Goal: Download file/media

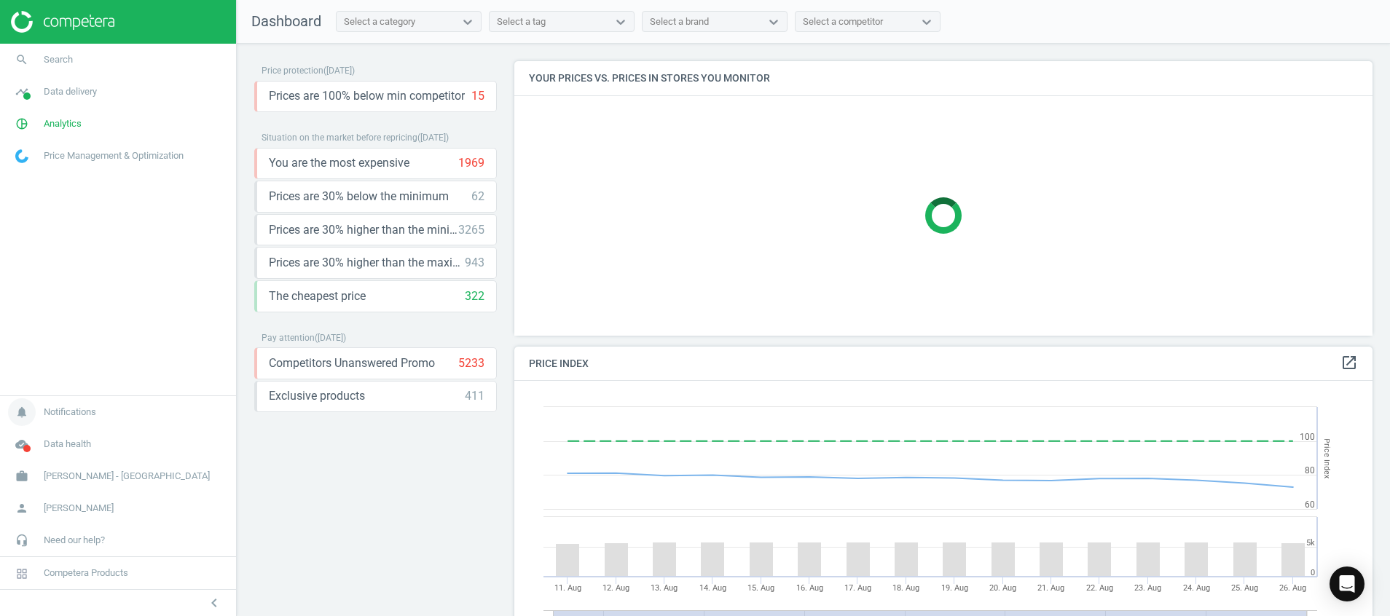
scroll to position [369, 876]
click at [20, 449] on icon "cloud_done" at bounding box center [22, 445] width 28 height 28
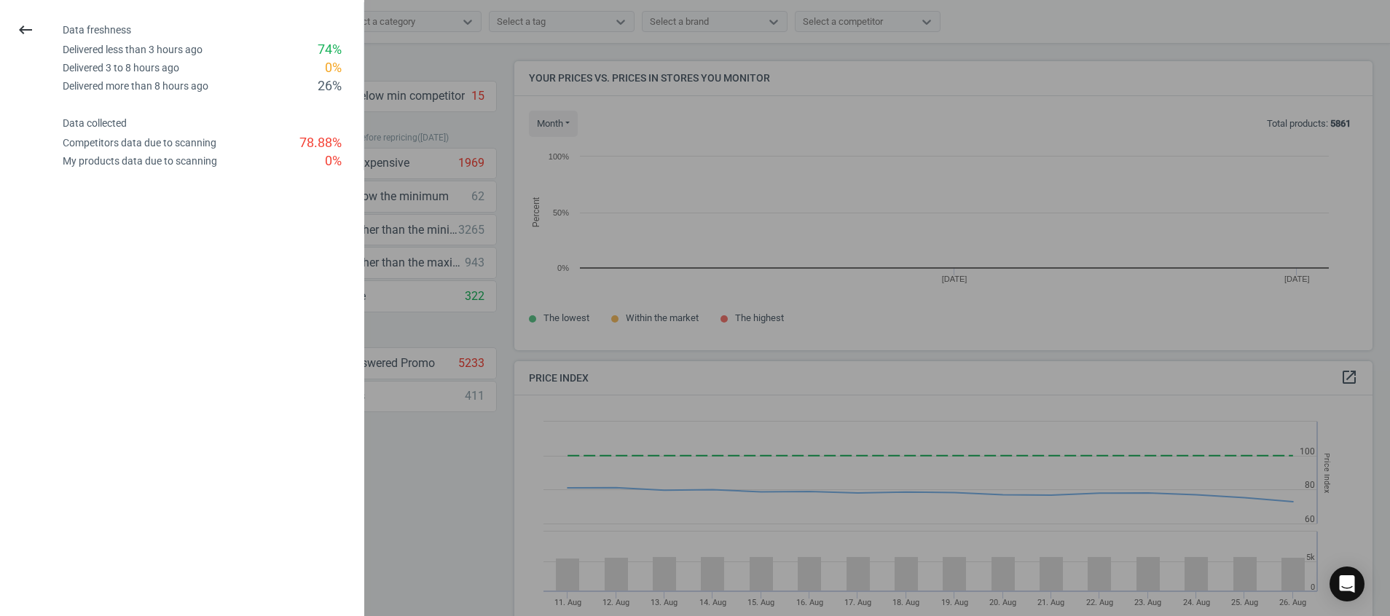
scroll to position [323, 876]
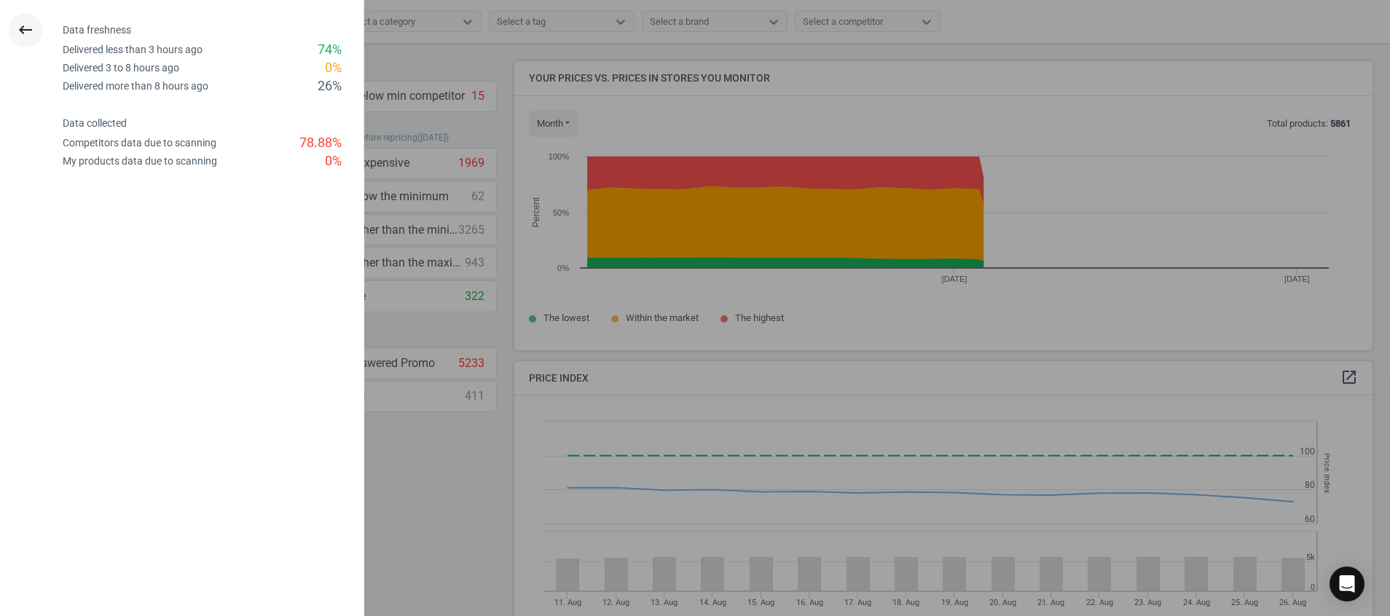
click at [25, 30] on icon "keyboard_backspace" at bounding box center [25, 29] width 17 height 17
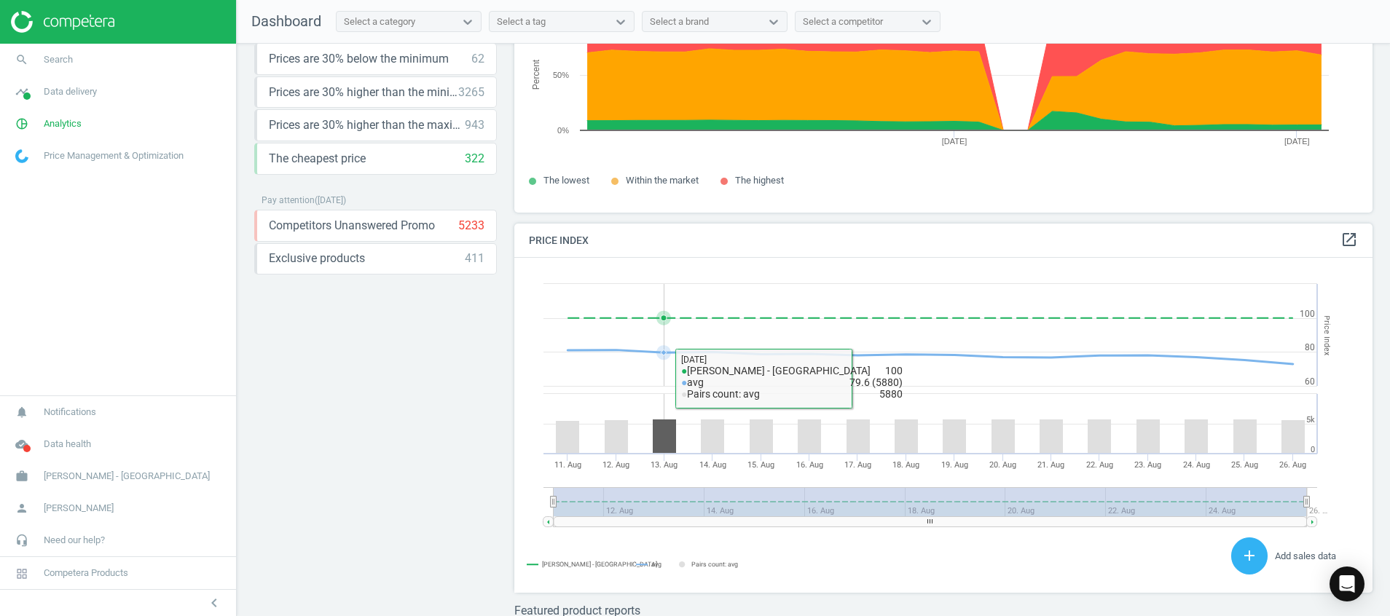
scroll to position [312, 0]
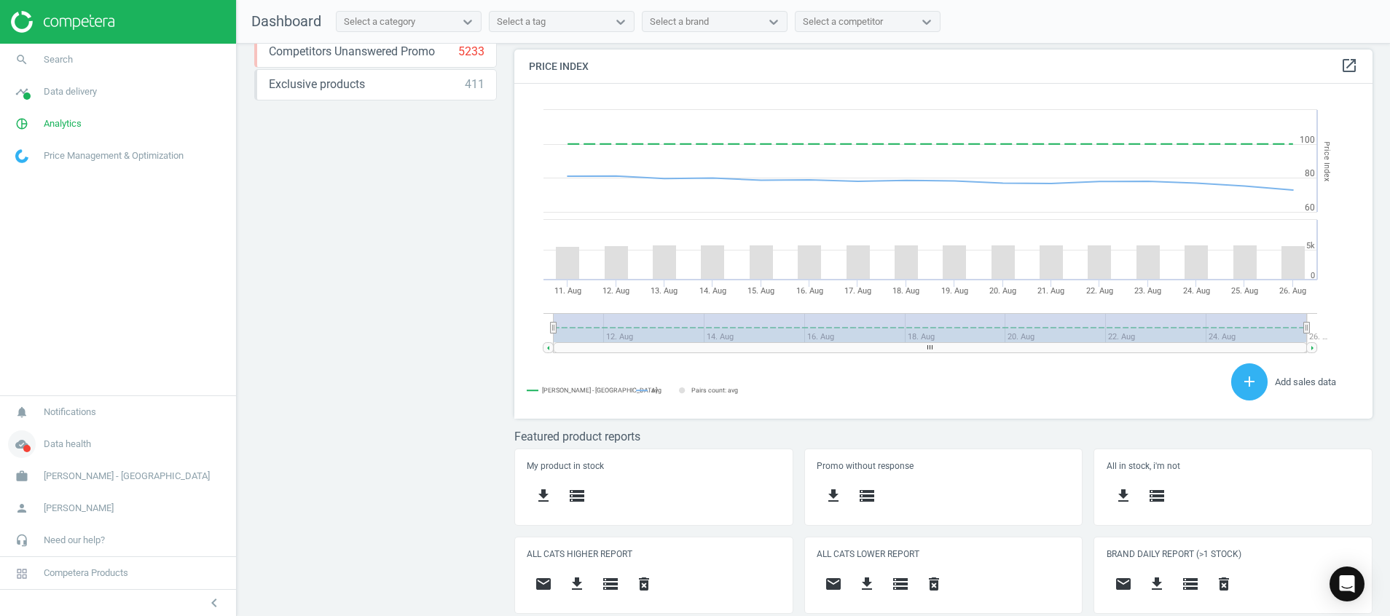
click at [24, 446] on span at bounding box center [26, 448] width 7 height 7
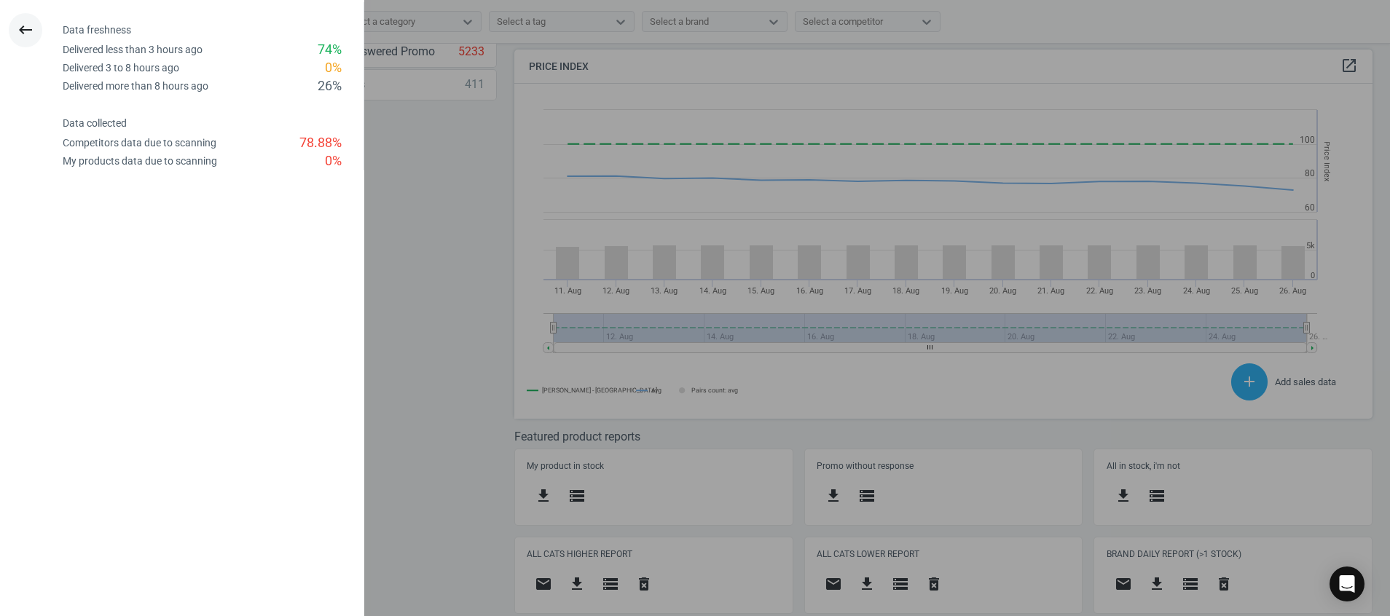
click at [18, 25] on icon "keyboard_backspace" at bounding box center [25, 29] width 17 height 17
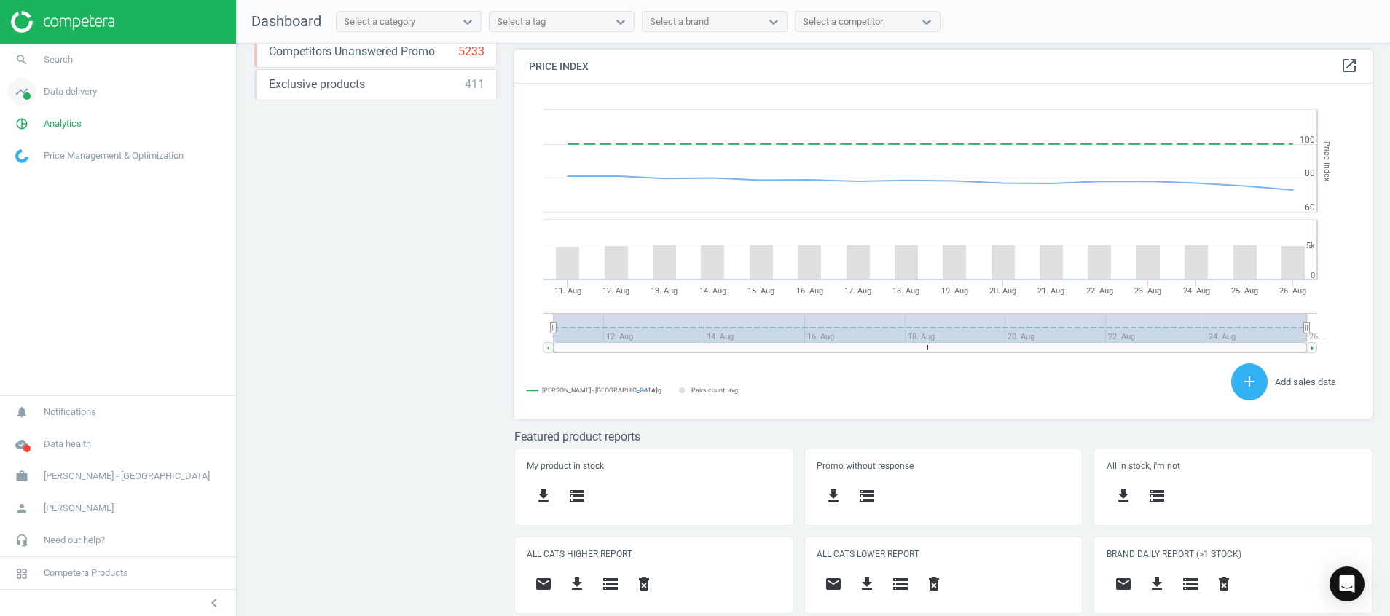
click at [26, 97] on span at bounding box center [26, 96] width 7 height 7
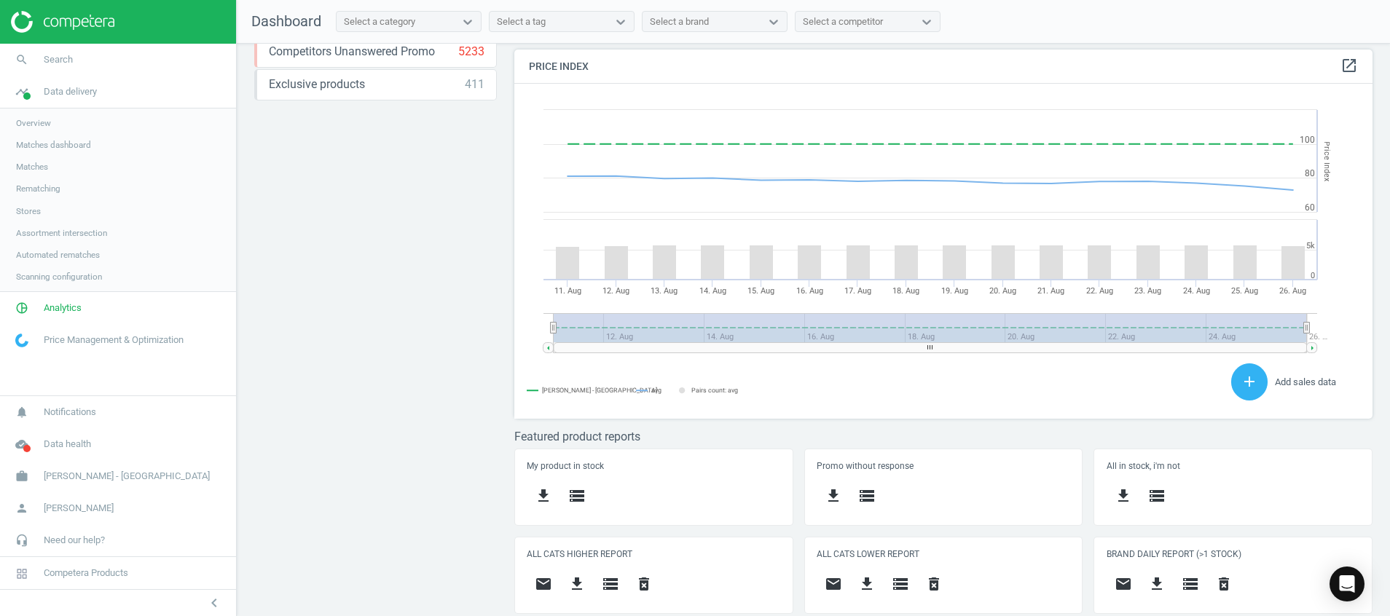
click at [30, 203] on link "Stores" at bounding box center [118, 211] width 236 height 22
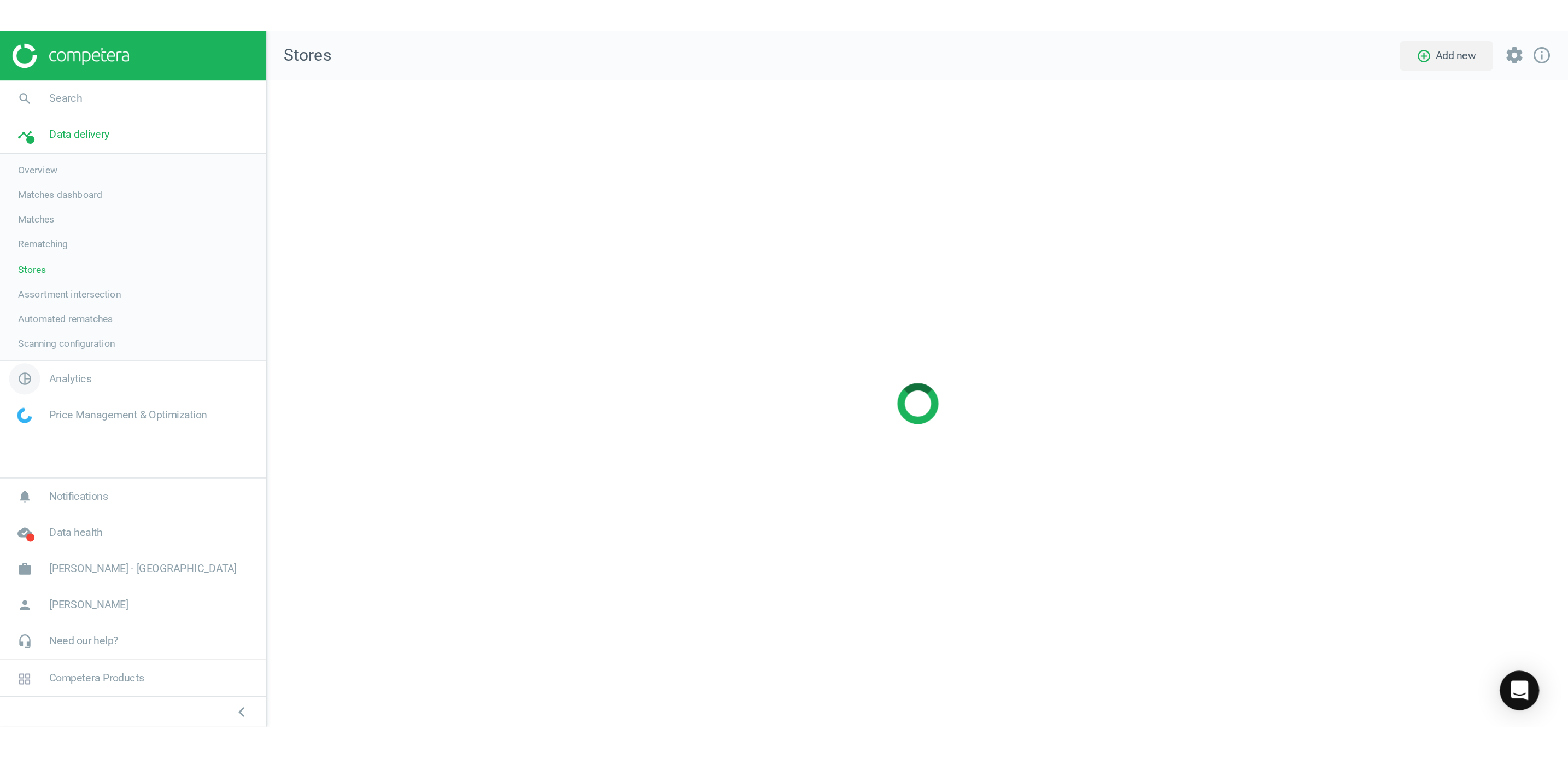
scroll to position [456, 891]
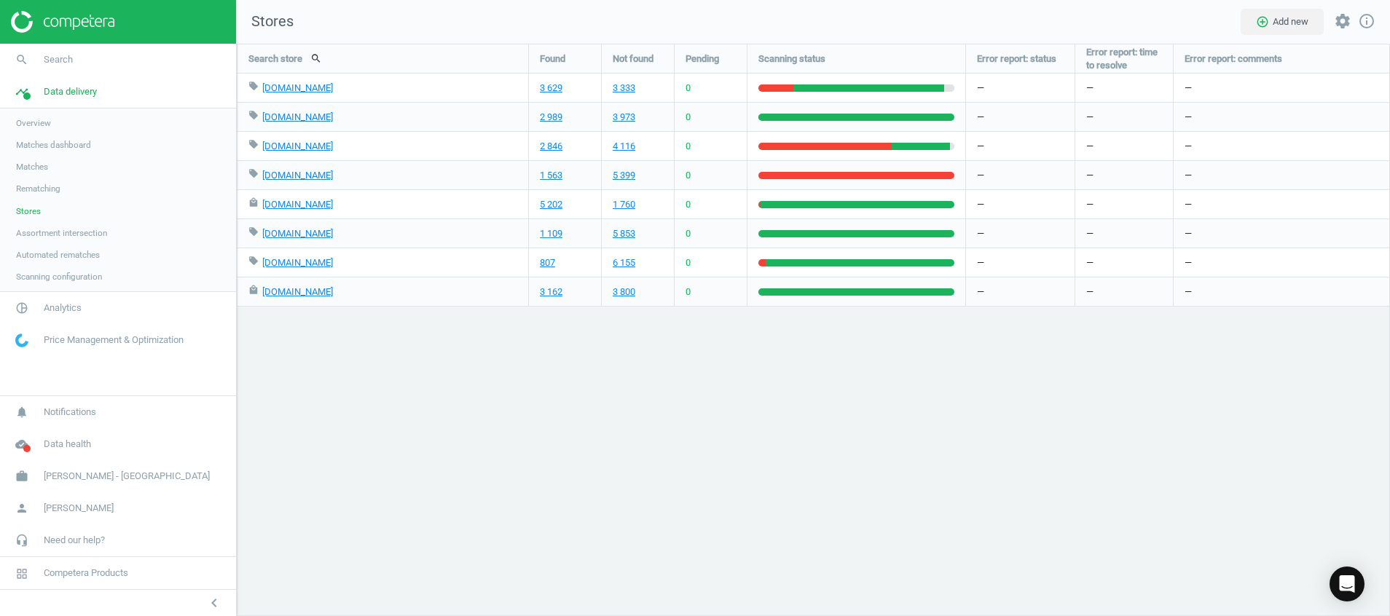
click at [354, 411] on div "Search store search Found Not found Pending Scanning status Error report: statu…" at bounding box center [813, 330] width 1153 height 573
click at [22, 457] on icon "cloud_done" at bounding box center [22, 445] width 28 height 28
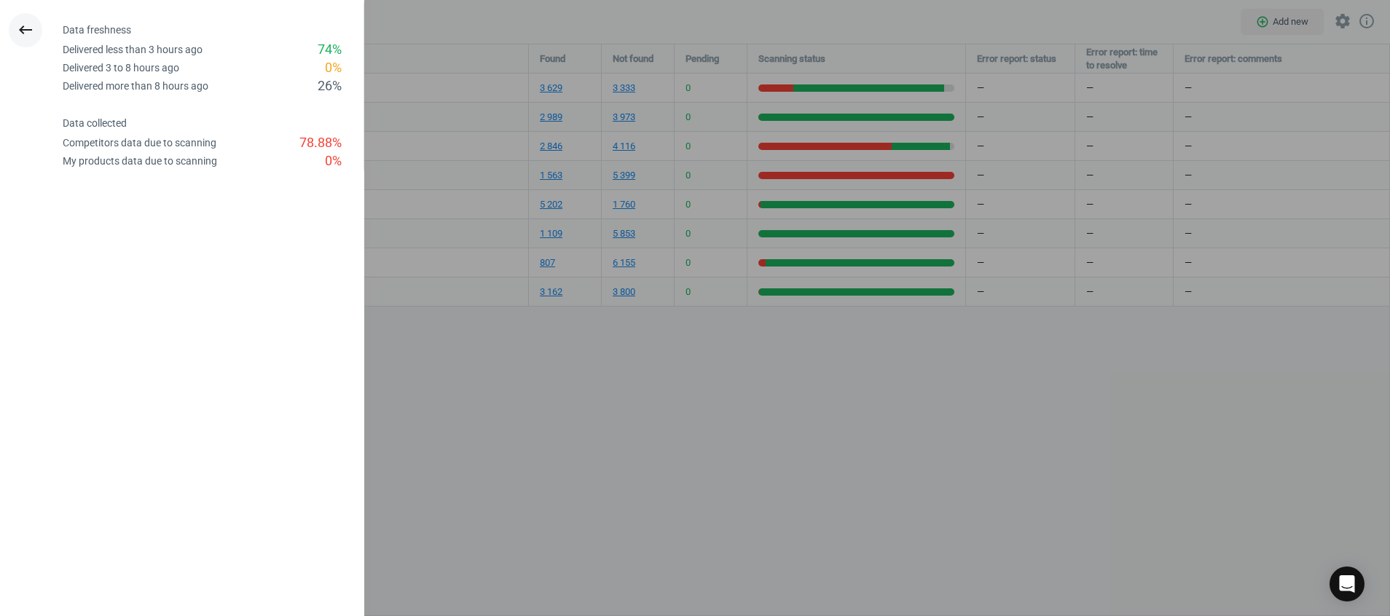
click at [25, 28] on icon "keyboard_backspace" at bounding box center [25, 29] width 17 height 17
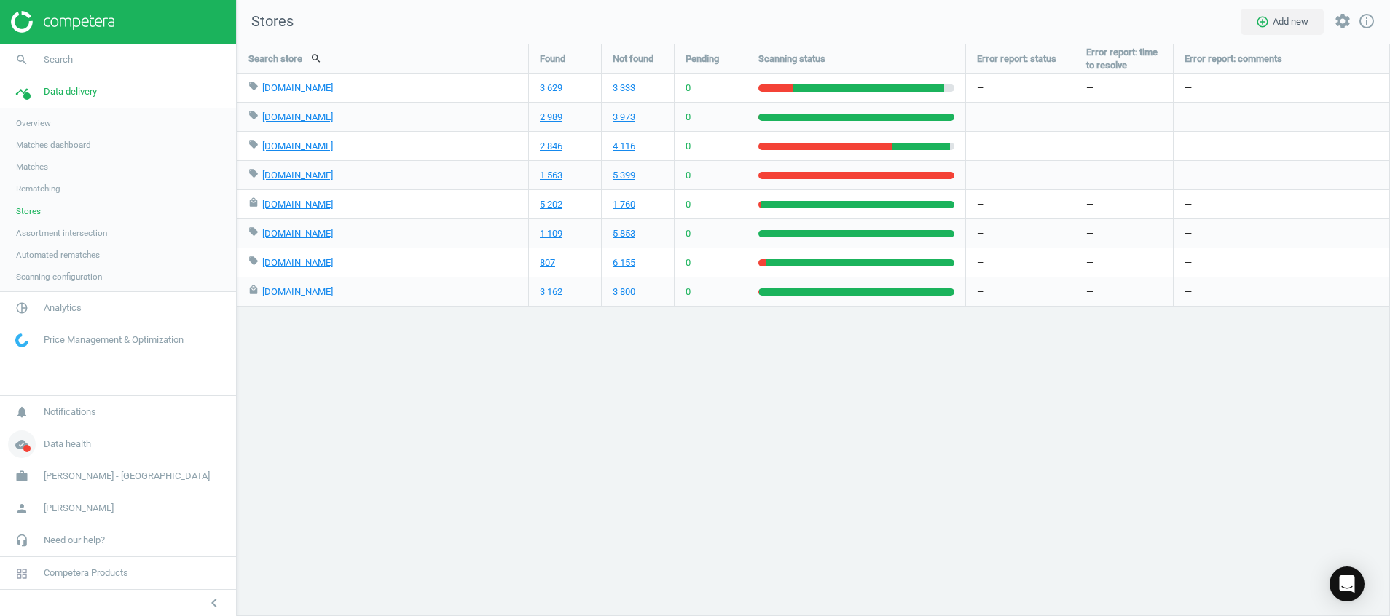
click at [20, 444] on icon "cloud_done" at bounding box center [22, 445] width 28 height 28
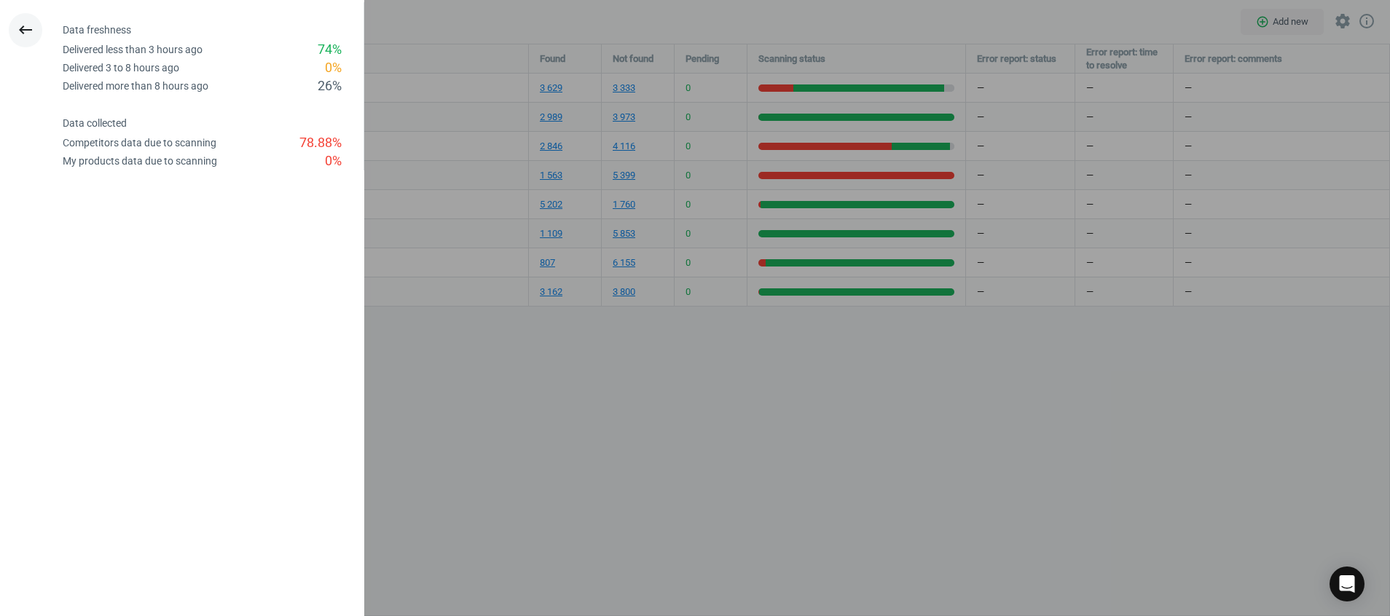
click at [20, 28] on icon "keyboard_backspace" at bounding box center [25, 29] width 17 height 17
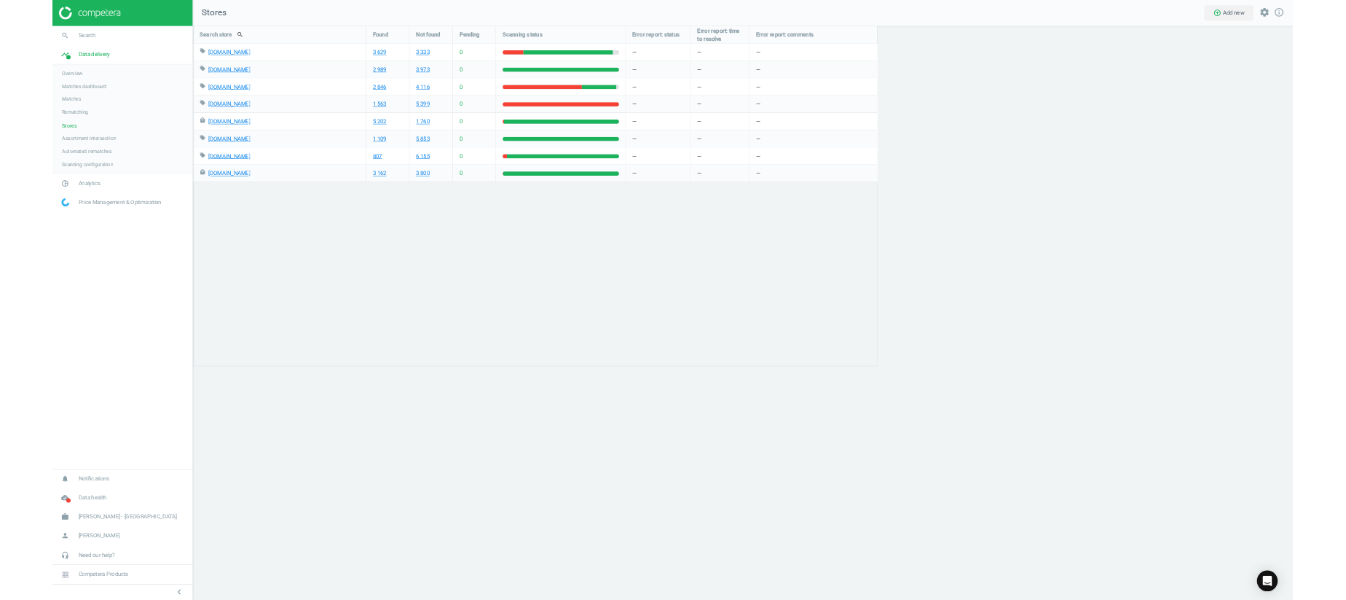
scroll to position [1001, 1886]
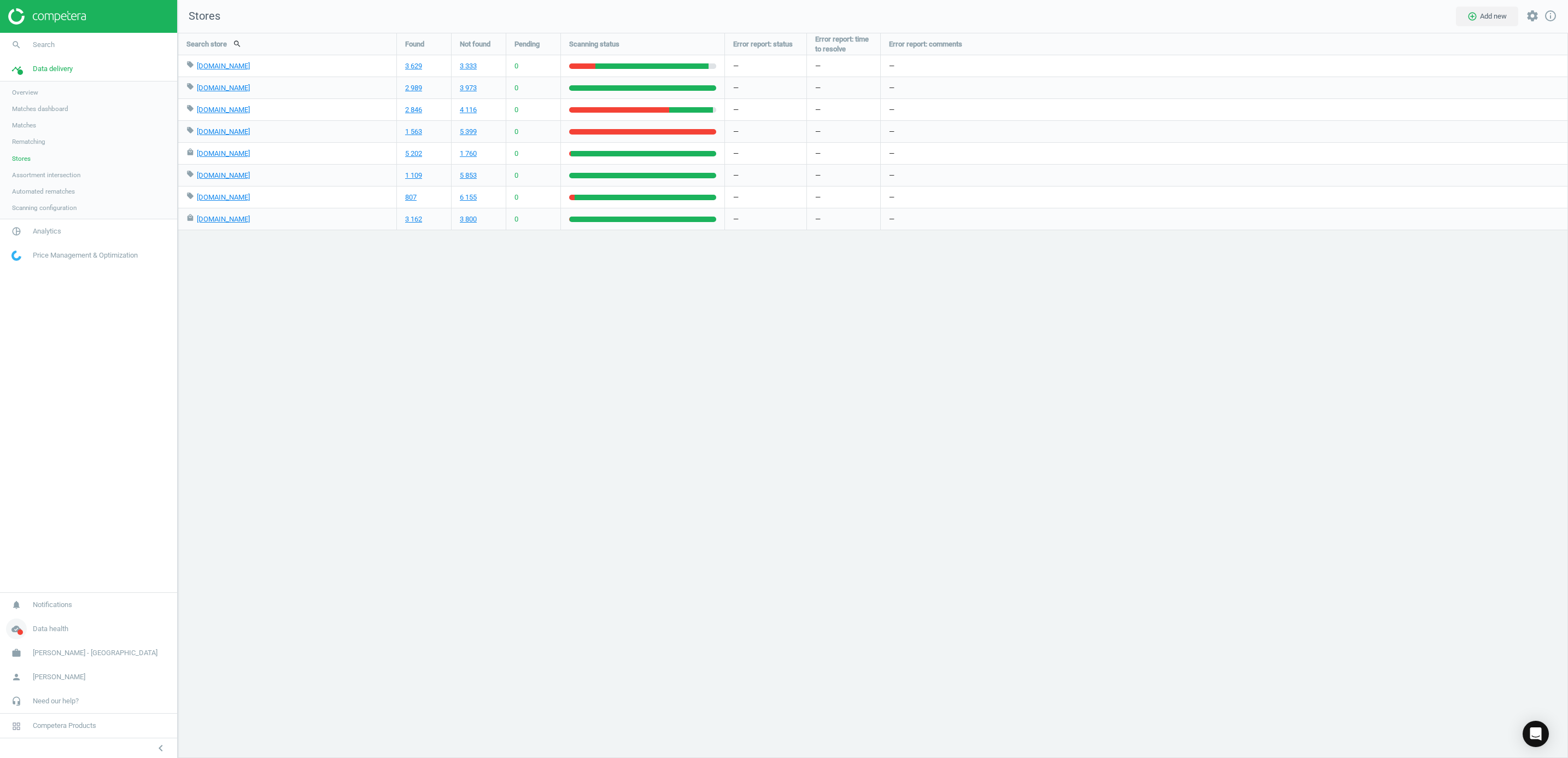
click at [19, 462] on span at bounding box center [20, 631] width 5 height 5
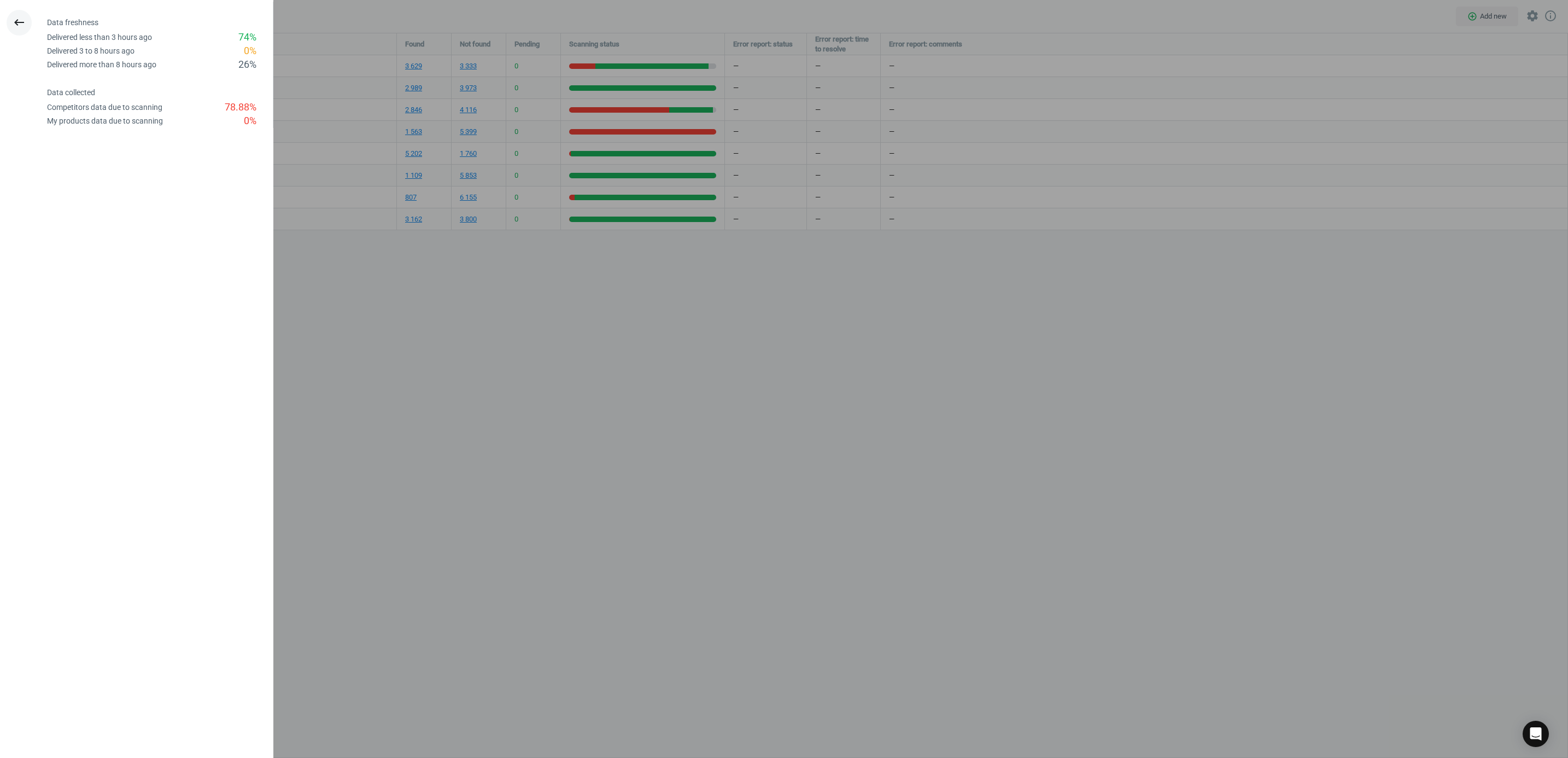
click at [23, 20] on icon "keyboard_backspace" at bounding box center [19, 22] width 13 height 13
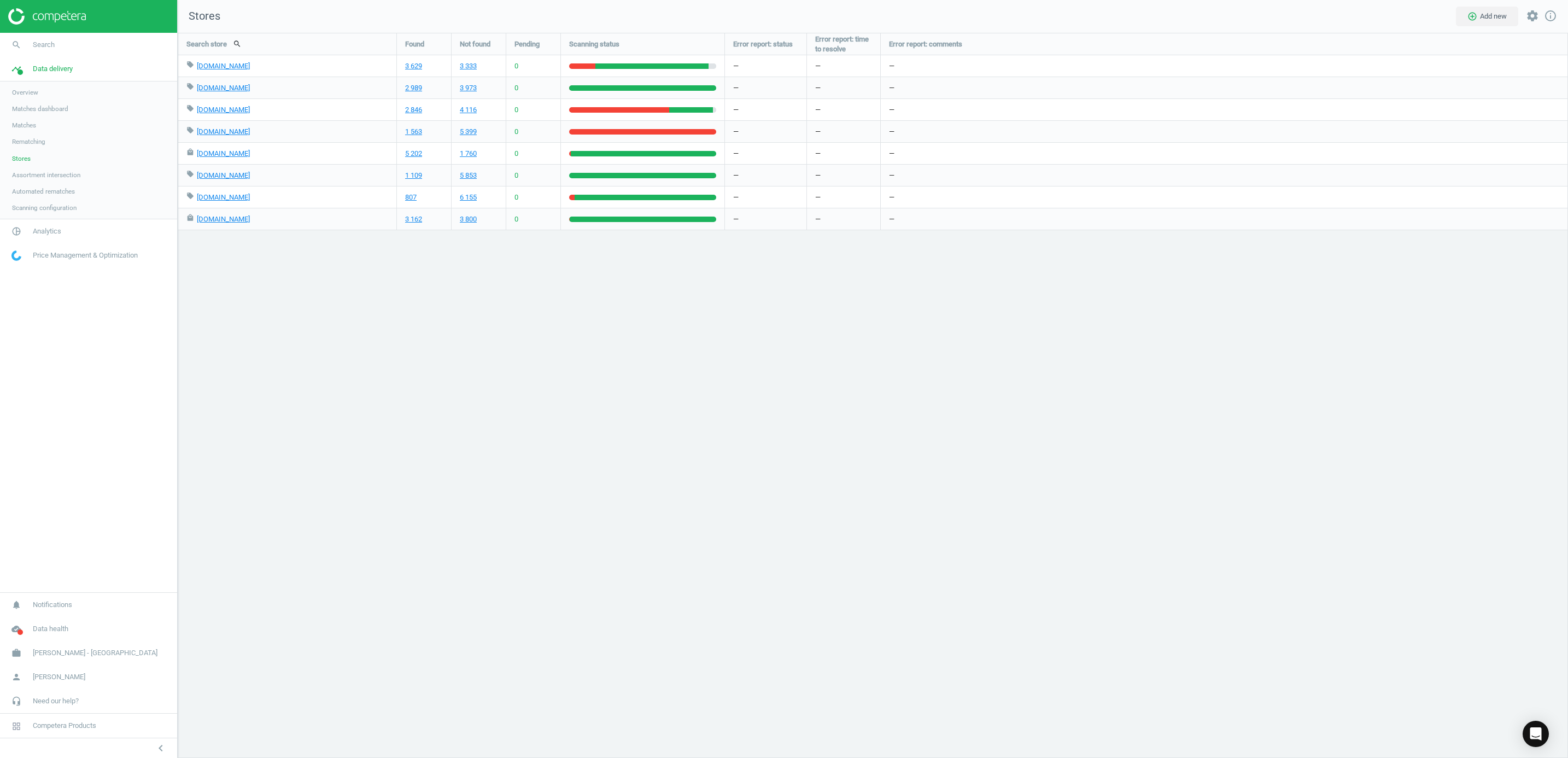
click at [462, 462] on div "Search store search Found Not found Pending Scanning status Error report: statu…" at bounding box center [873, 396] width 1390 height 725
click at [259, 392] on div "Search store search Found Not found Pending Scanning status Error report: statu…" at bounding box center [873, 396] width 1390 height 725
click at [15, 462] on icon "cloud_done" at bounding box center [17, 629] width 21 height 21
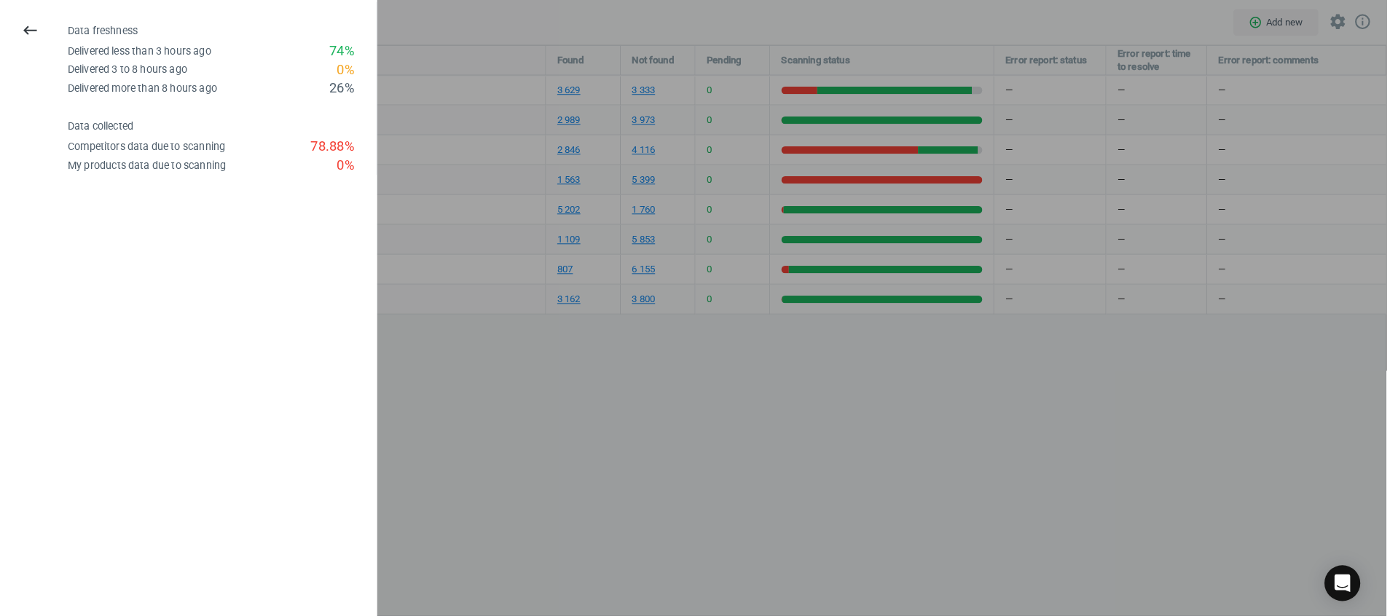
scroll to position [607, 1187]
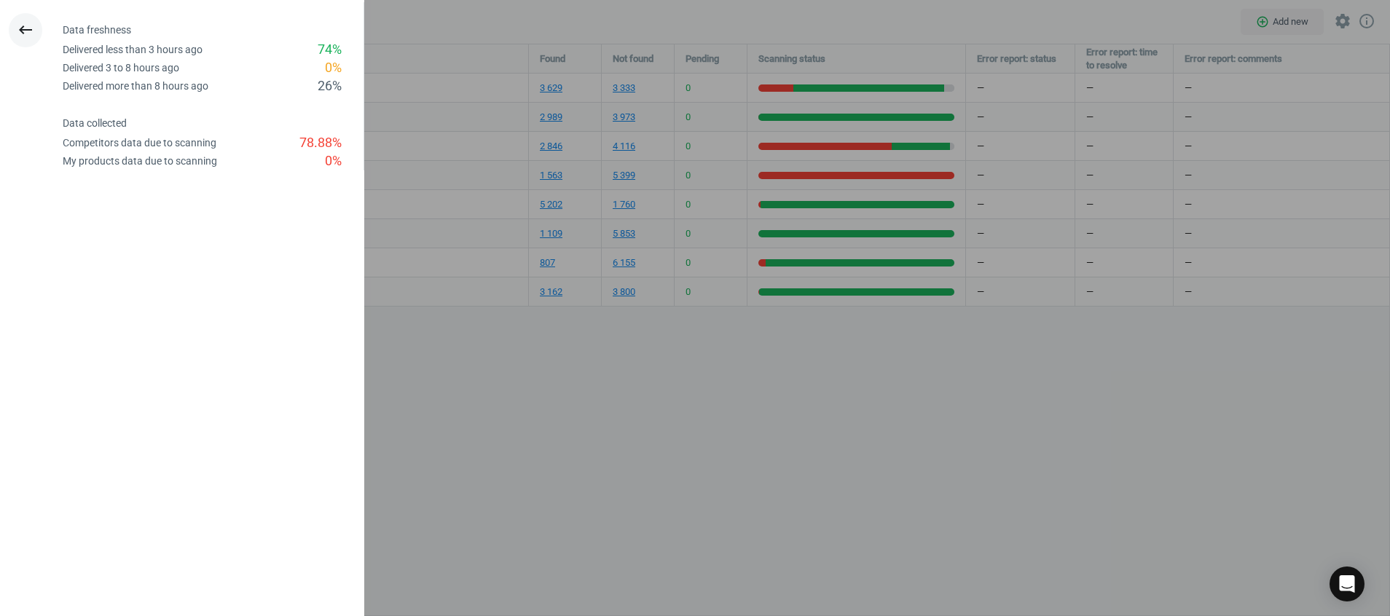
click at [39, 31] on button "keyboard_backspace" at bounding box center [26, 30] width 34 height 34
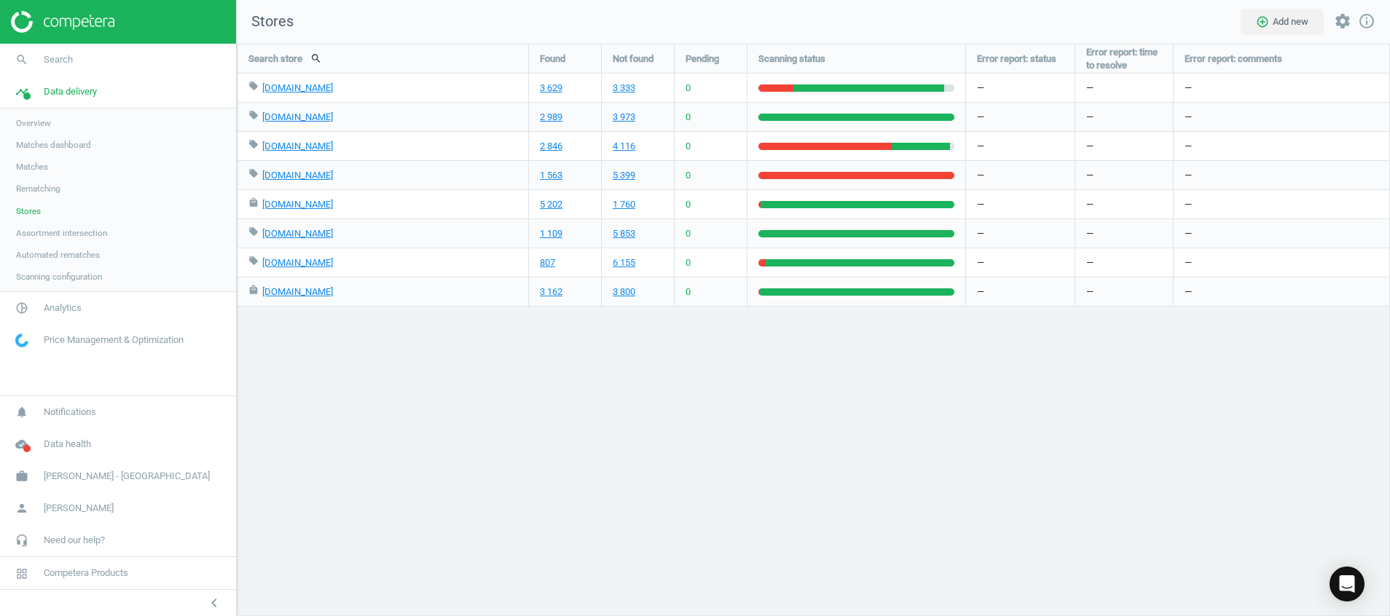
click at [80, 24] on img at bounding box center [62, 22] width 103 height 22
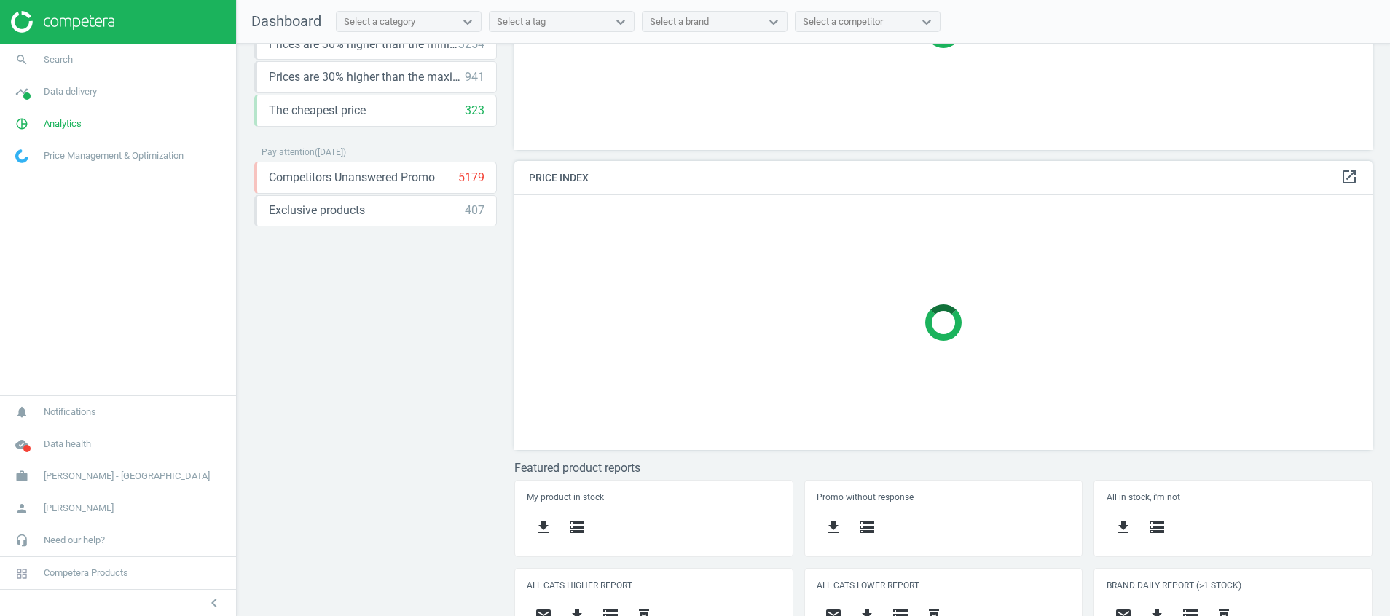
scroll to position [217, 0]
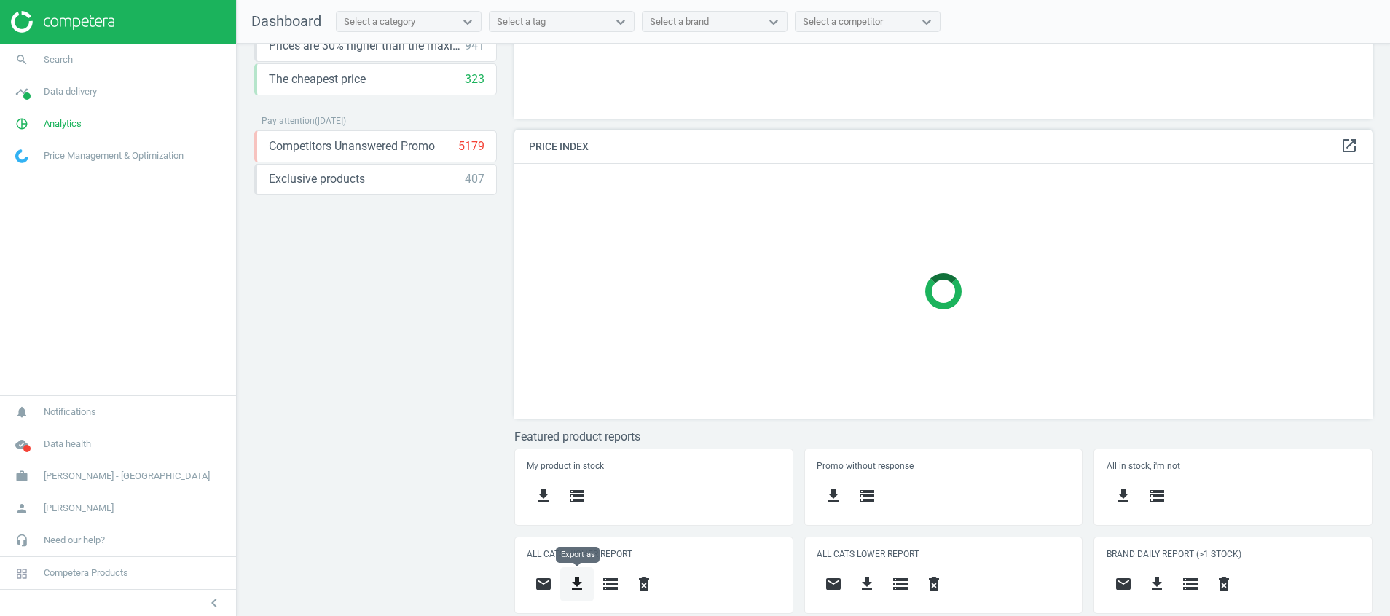
click at [582, 583] on icon "get_app" at bounding box center [576, 583] width 17 height 17
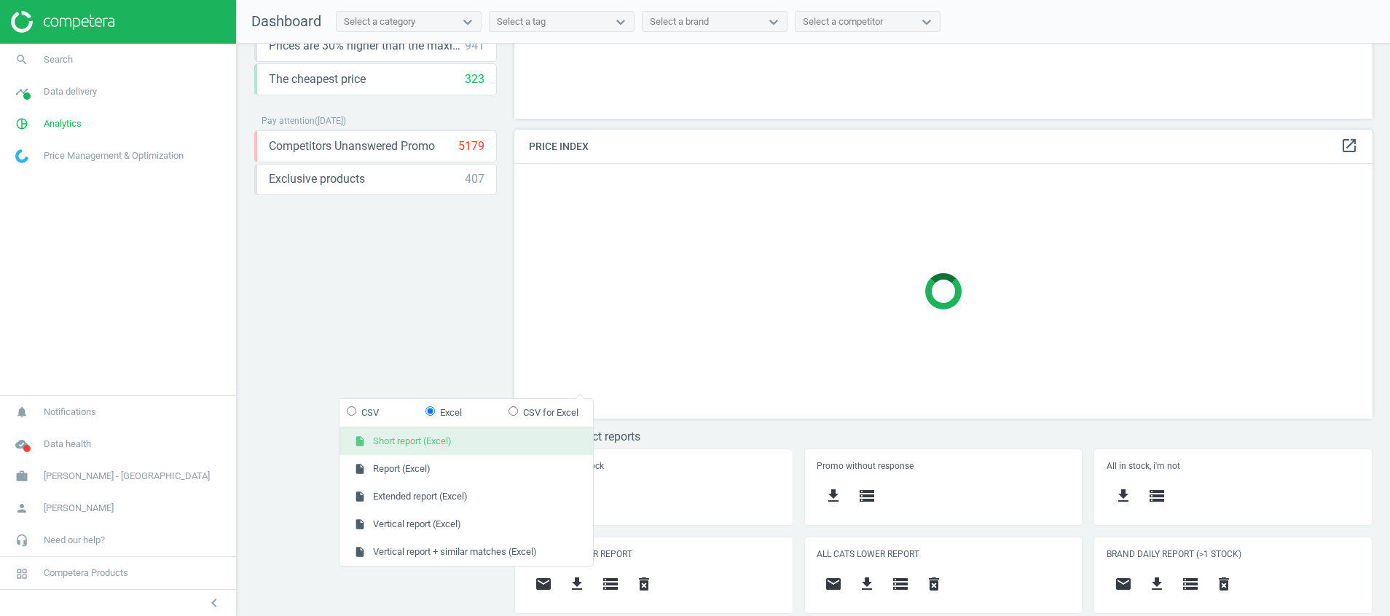
click at [515, 447] on button "insert_drive_file Short report (Excel)" at bounding box center [466, 442] width 254 height 28
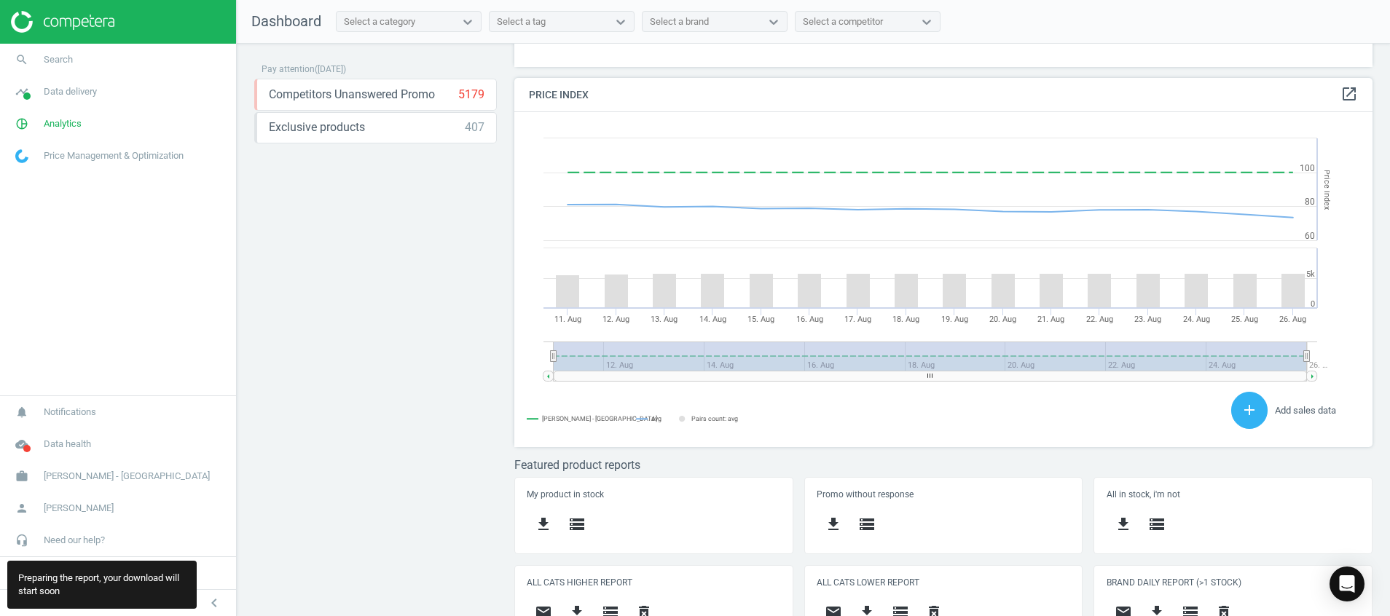
scroll to position [297, 0]
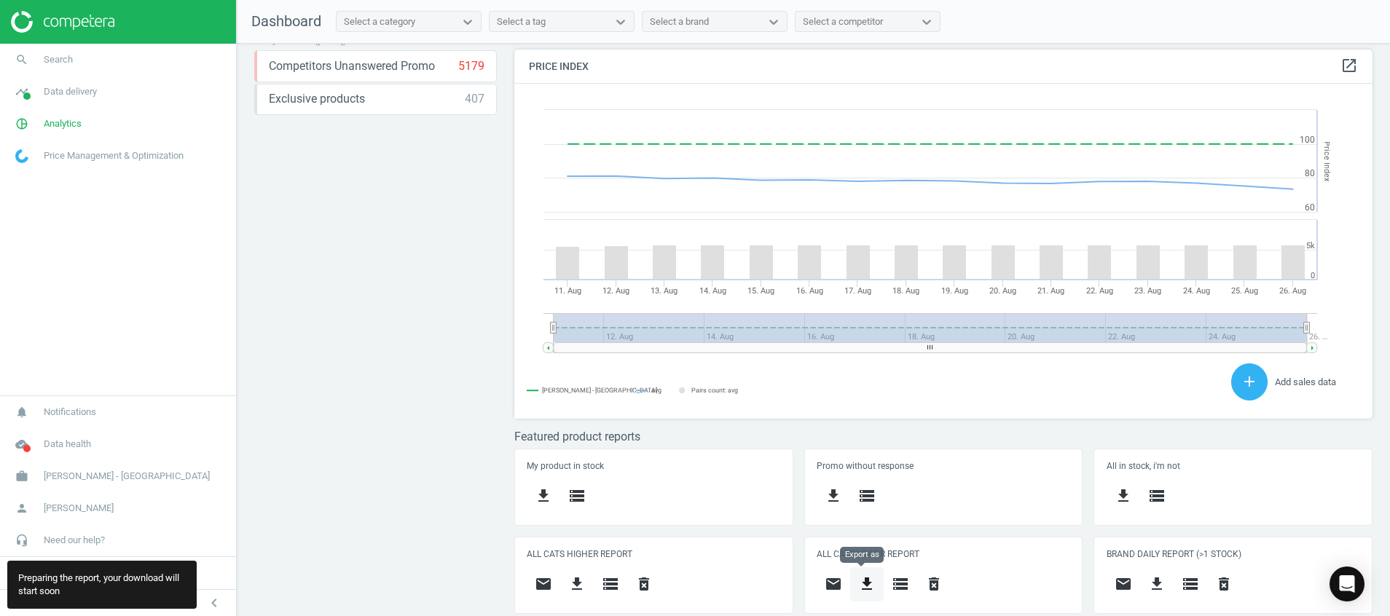
click at [864, 584] on icon "get_app" at bounding box center [866, 583] width 17 height 17
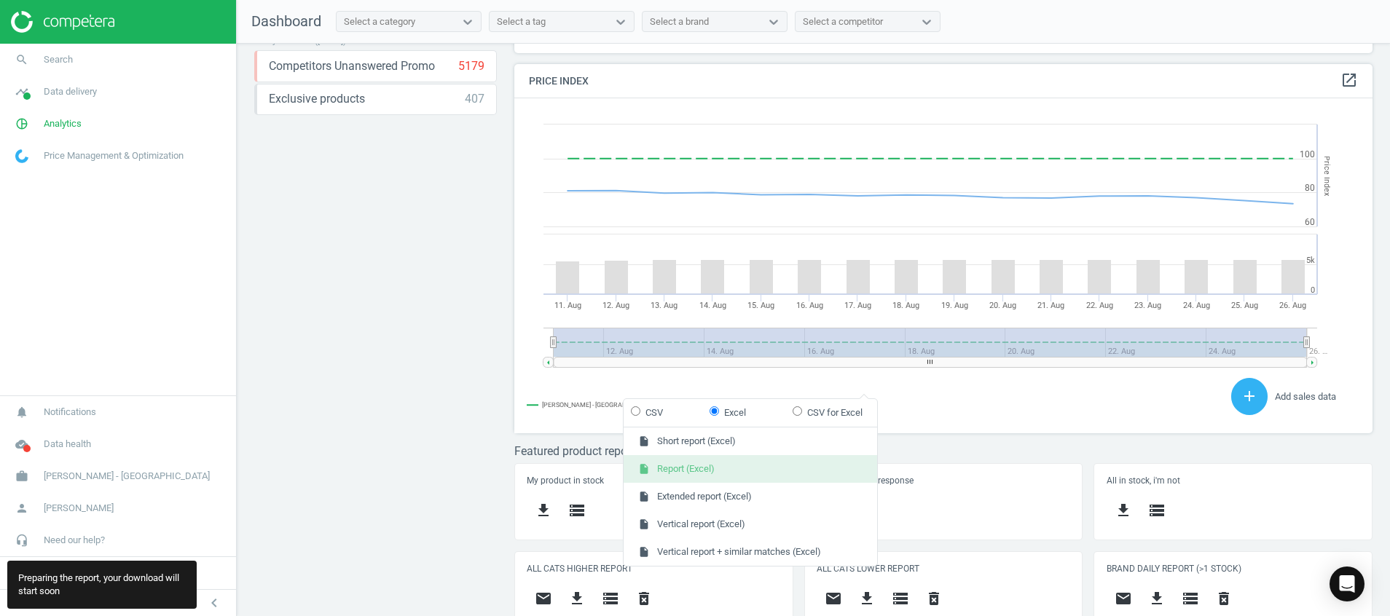
scroll to position [323, 876]
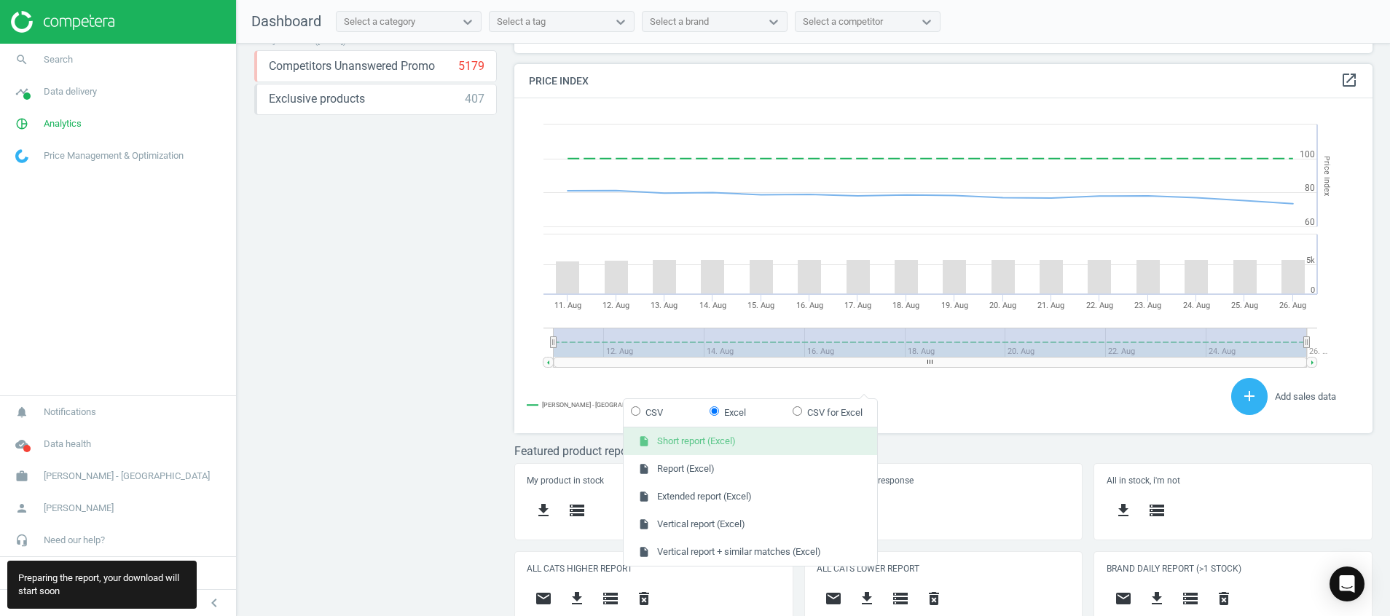
click at [817, 433] on button "insert_drive_file Short report (Excel)" at bounding box center [751, 442] width 254 height 28
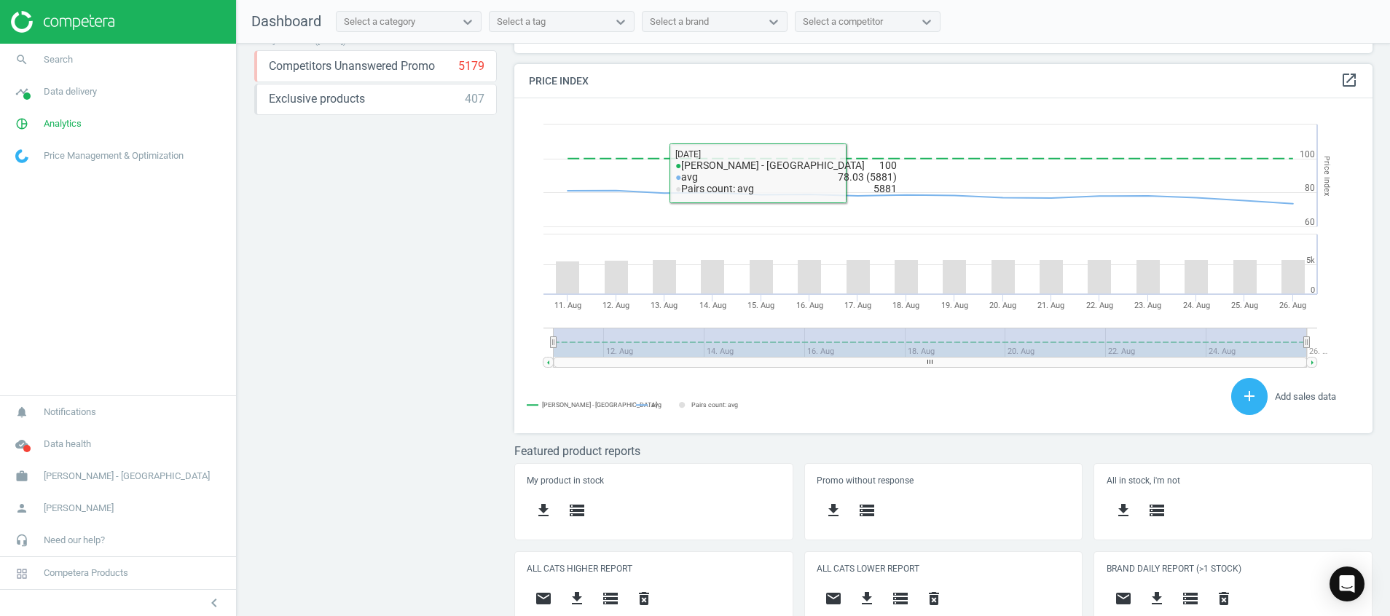
click at [502, 355] on div "Price protection ( 26.08.25 ) Prices are 100% below min competitor 18 keyboard_…" at bounding box center [813, 334] width 1153 height 580
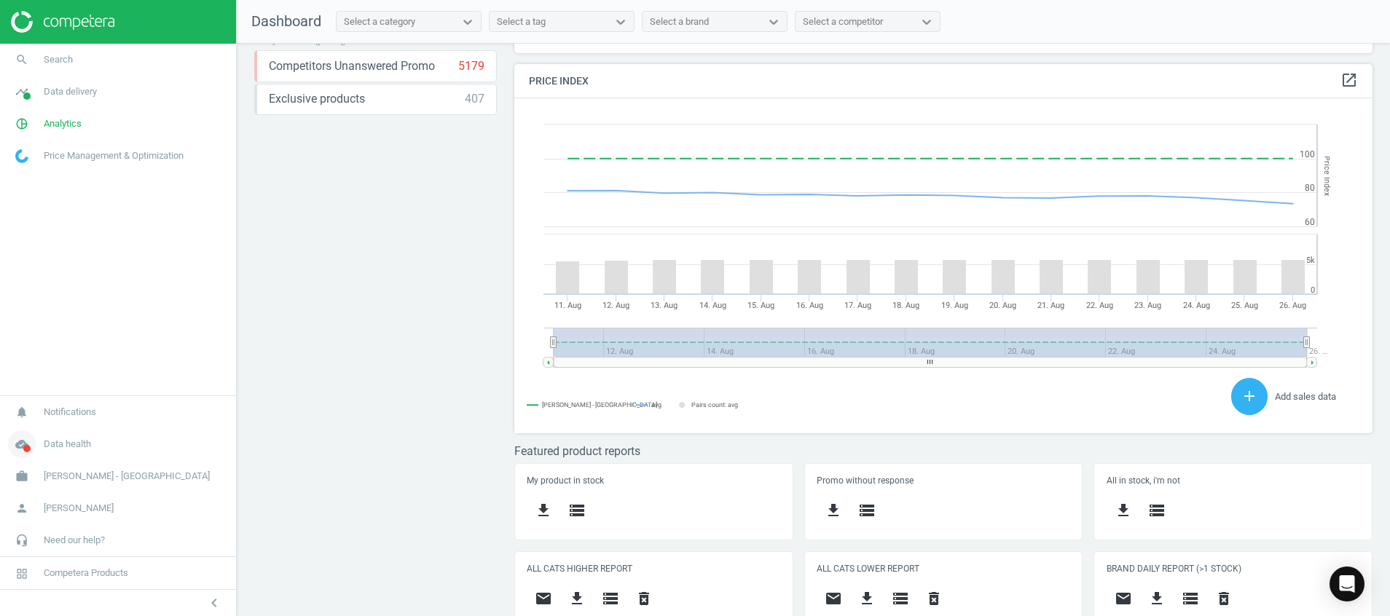
click at [28, 441] on icon "cloud_done" at bounding box center [22, 445] width 28 height 28
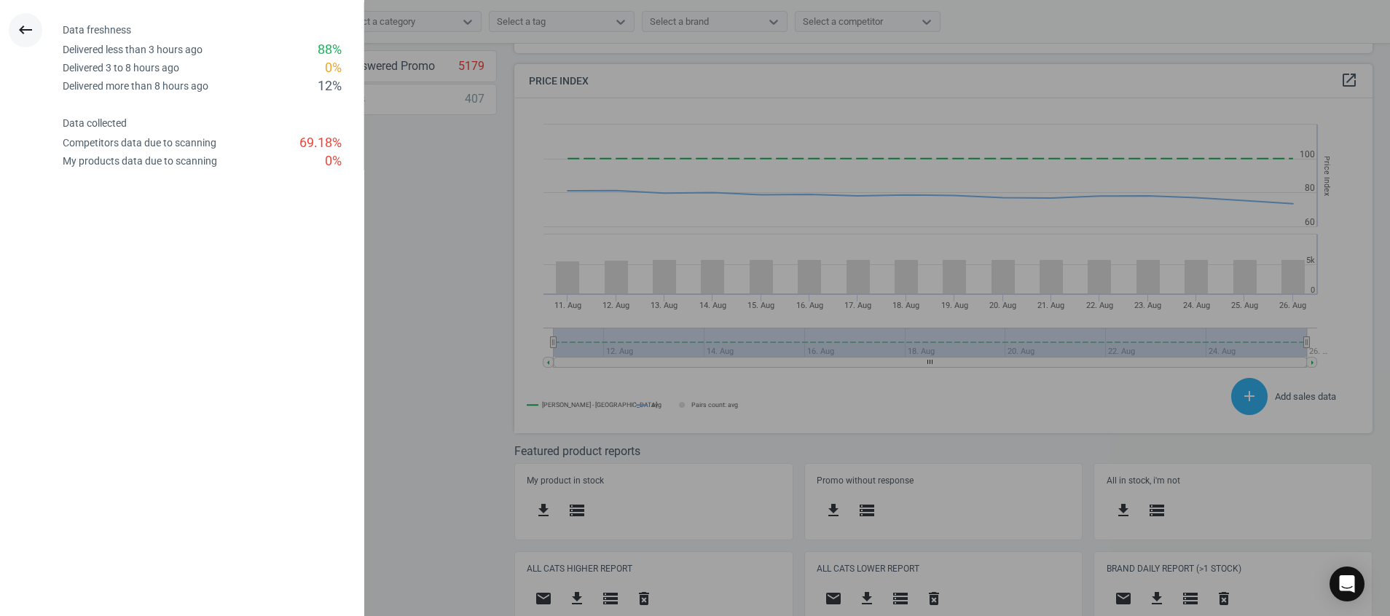
click at [36, 39] on button "keyboard_backspace" at bounding box center [26, 30] width 34 height 34
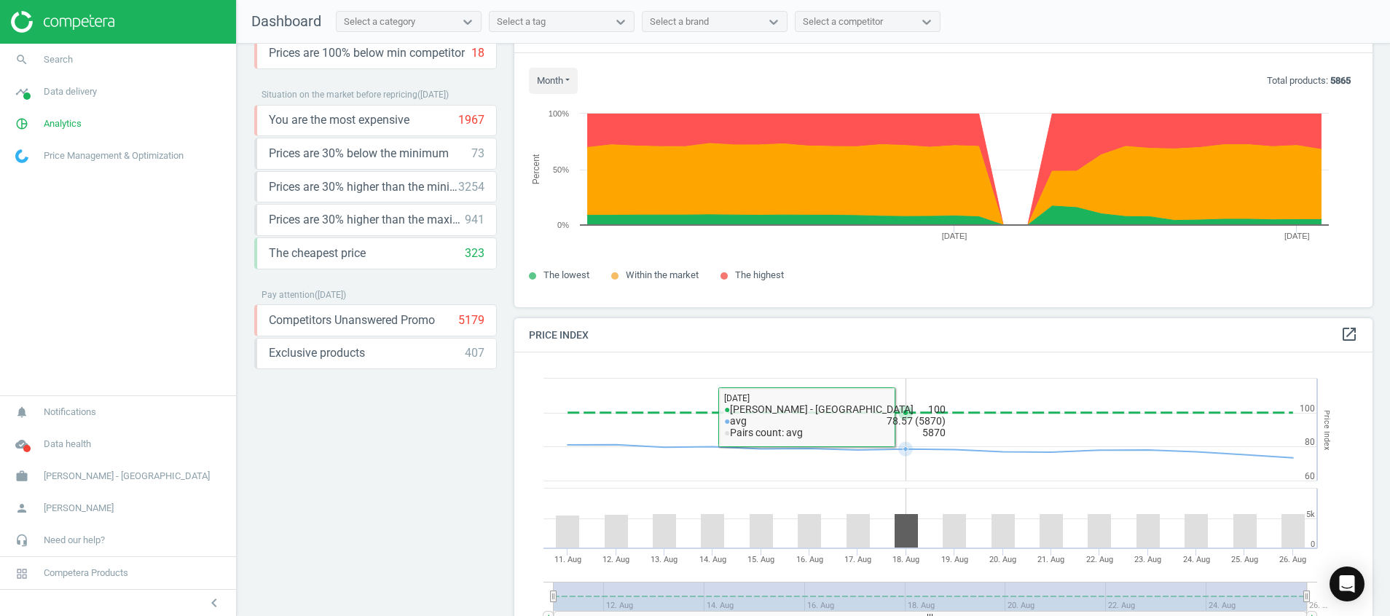
scroll to position [0, 0]
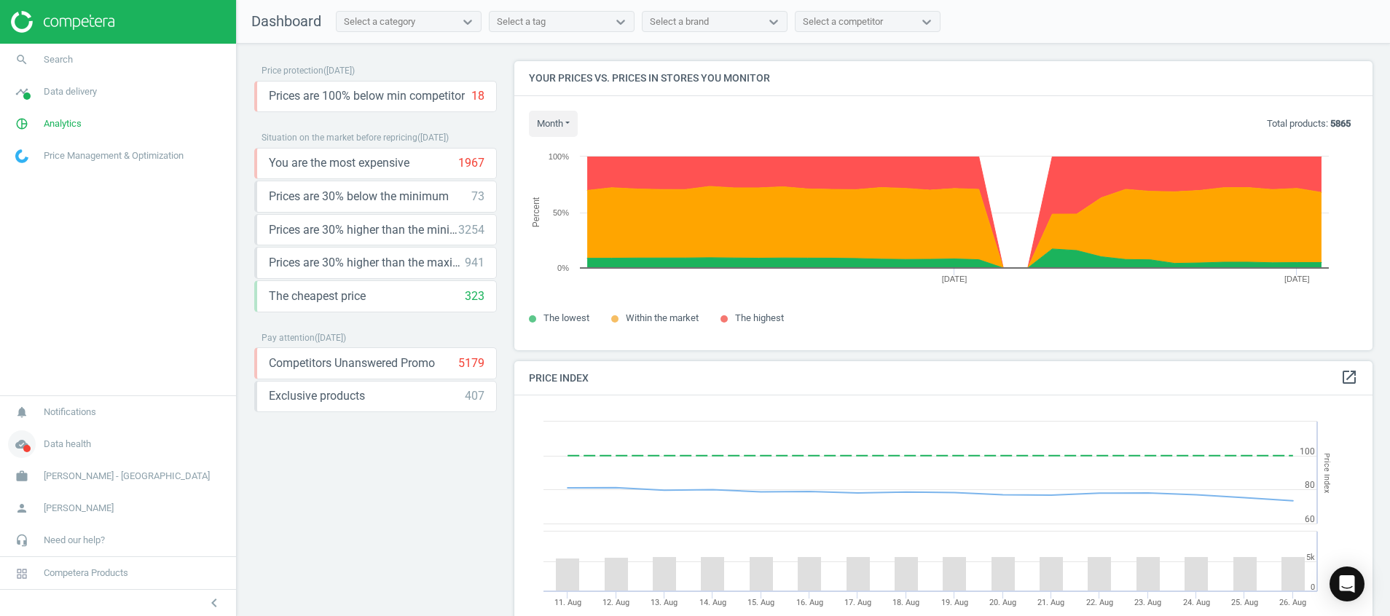
click at [21, 447] on icon "cloud_done" at bounding box center [22, 445] width 28 height 28
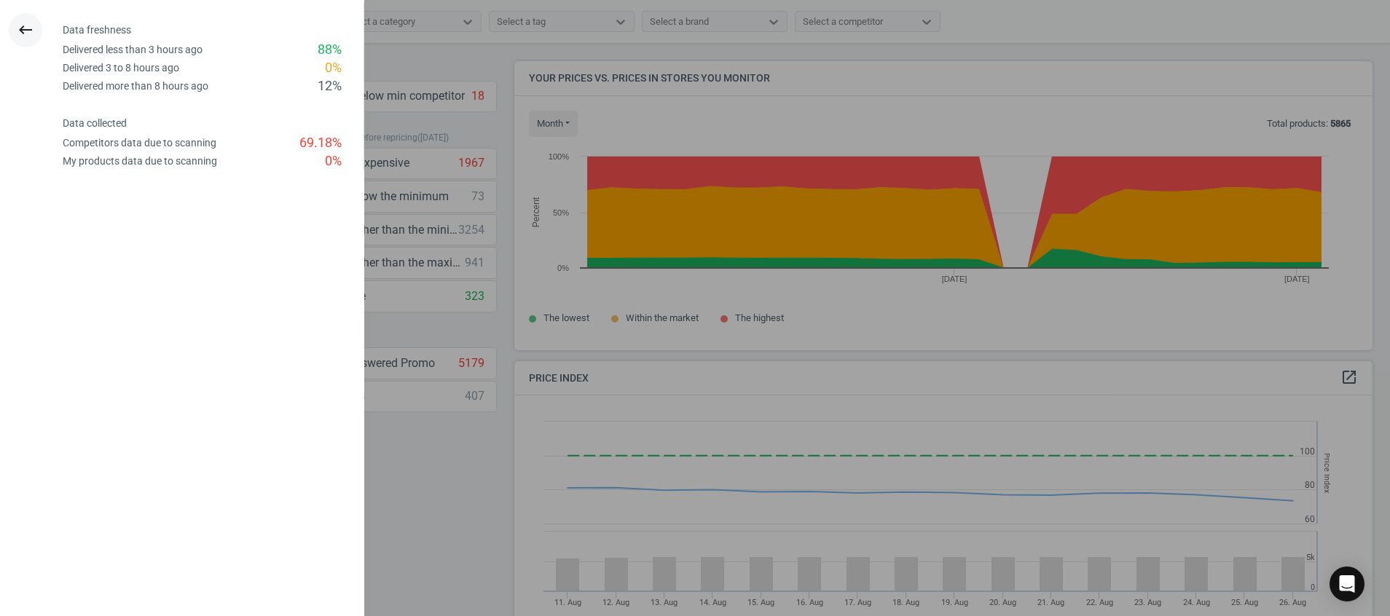
click at [25, 26] on icon "keyboard_backspace" at bounding box center [25, 29] width 17 height 17
